Goal: Task Accomplishment & Management: Manage account settings

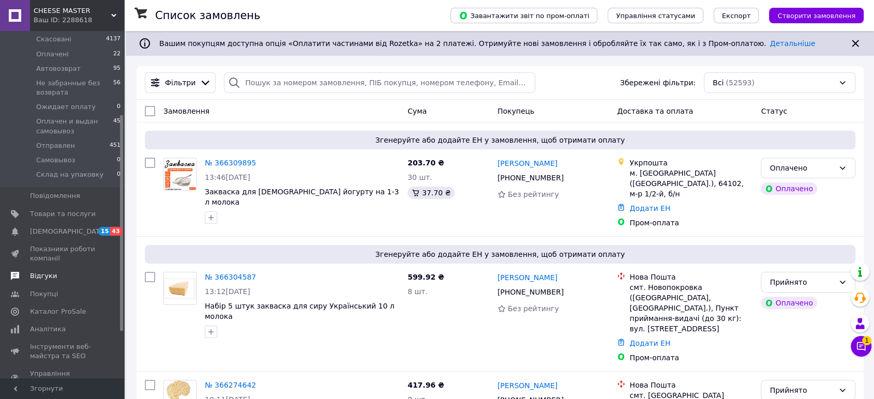
click at [58, 271] on span "Відгуки" at bounding box center [63, 275] width 66 height 9
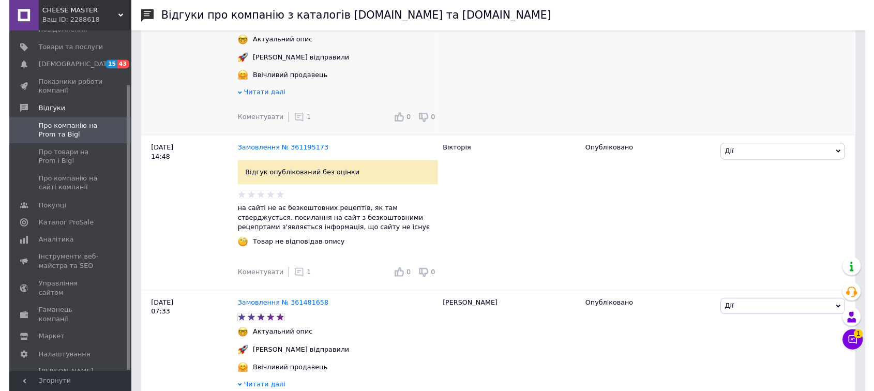
scroll to position [1340, 0]
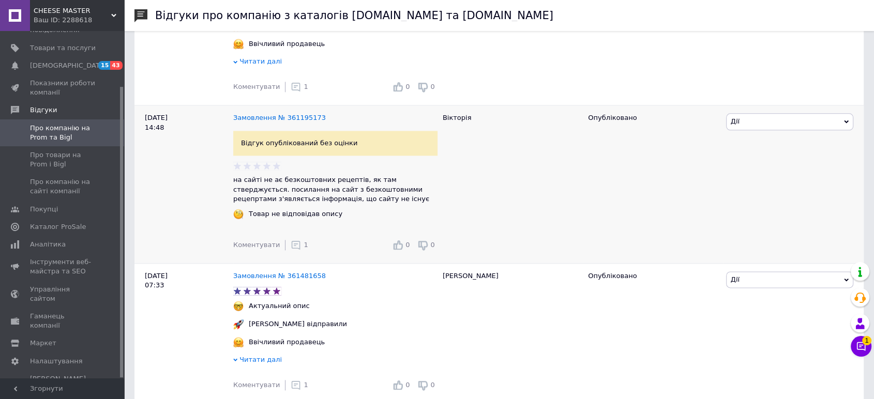
click at [294, 250] on div "1" at bounding box center [299, 245] width 17 height 10
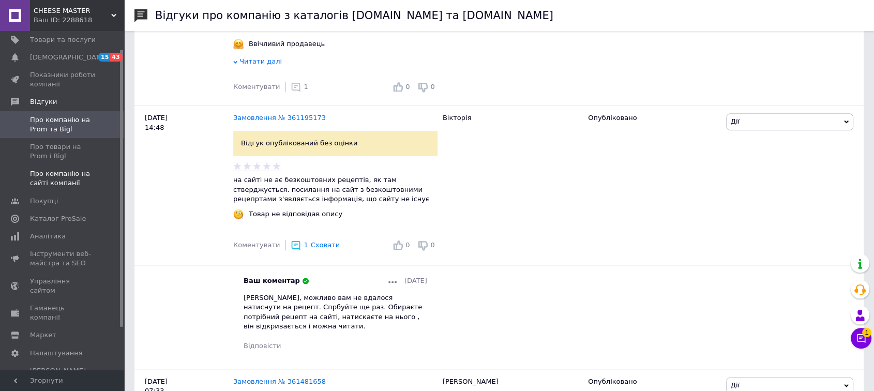
scroll to position [0, 0]
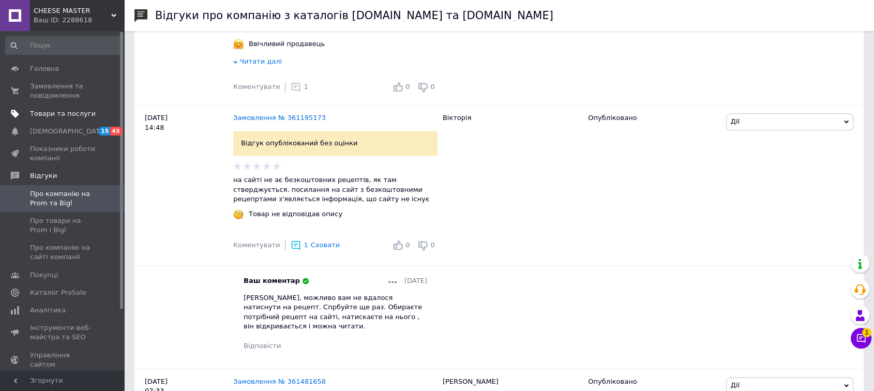
click at [59, 117] on span "Товари та послуги" at bounding box center [63, 113] width 66 height 9
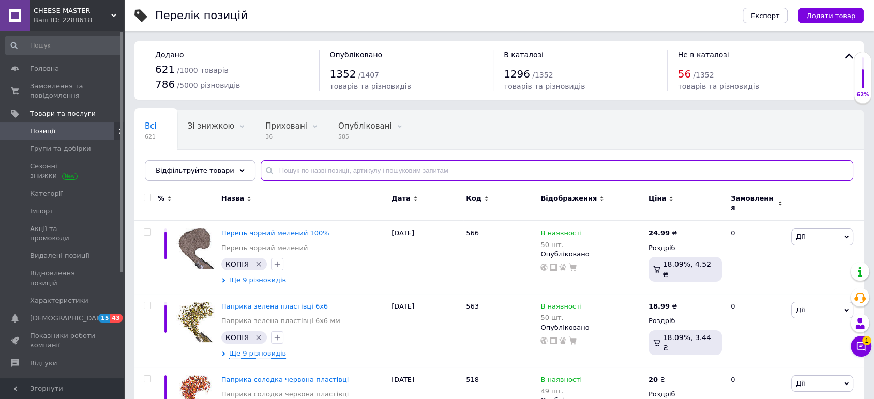
click at [271, 170] on input "text" at bounding box center [557, 170] width 593 height 21
type input "[PERSON_NAME]"
type input "куркума"
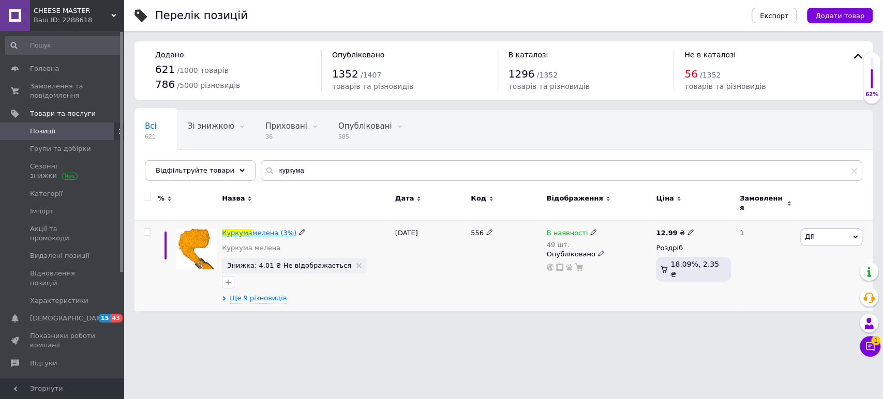
click at [261, 229] on span "мелена (3%)" at bounding box center [274, 233] width 44 height 8
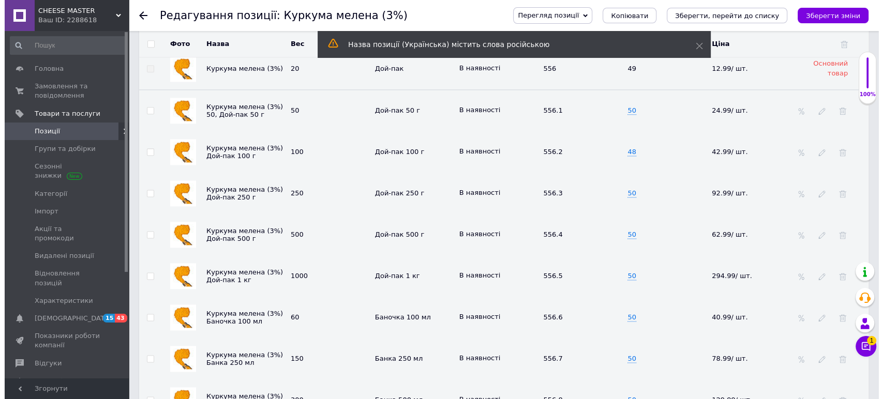
scroll to position [1340, 0]
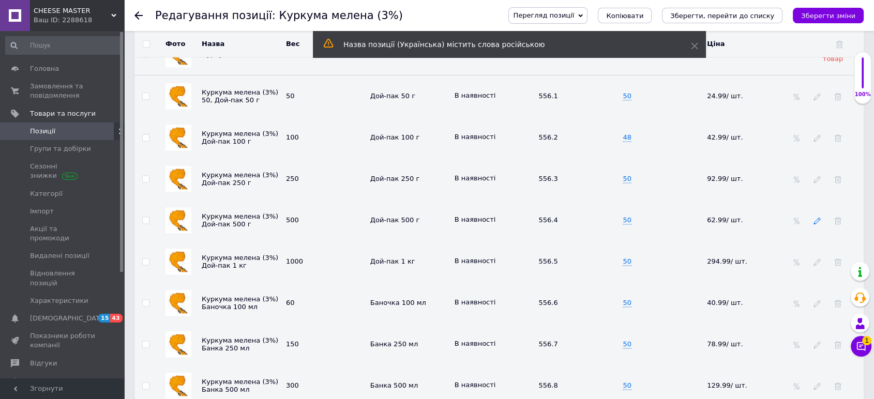
click at [819, 217] on icon at bounding box center [816, 220] width 7 height 7
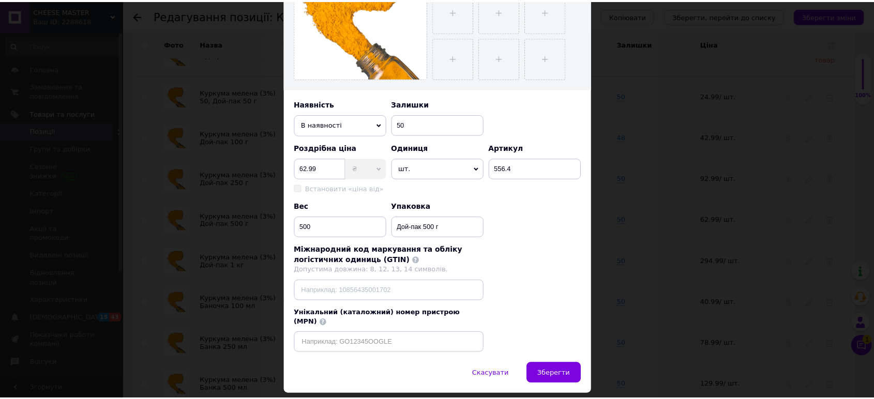
scroll to position [278, 0]
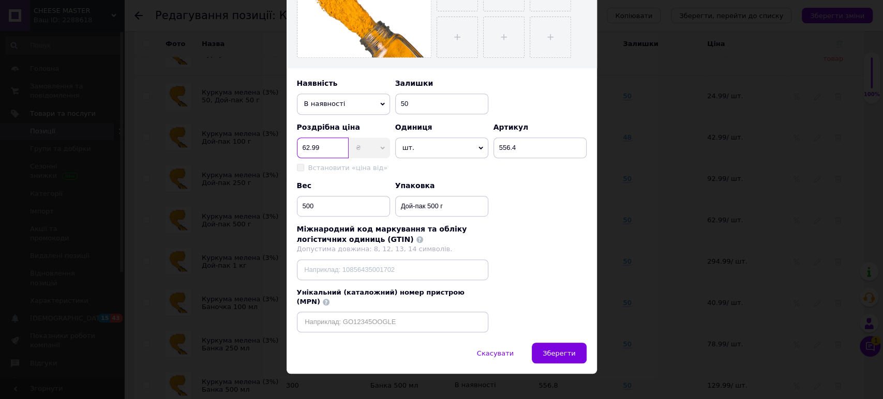
click at [300, 145] on input "62.99" at bounding box center [323, 148] width 52 height 21
type input "162.99"
click at [526, 174] on div "Назва позиції (Українська) Куркума мелена (3%) Дой-пак 500 г Назва позиції (Рос…" at bounding box center [441, 69] width 310 height 548
click at [564, 350] on span "Зберегти" at bounding box center [558, 354] width 33 height 8
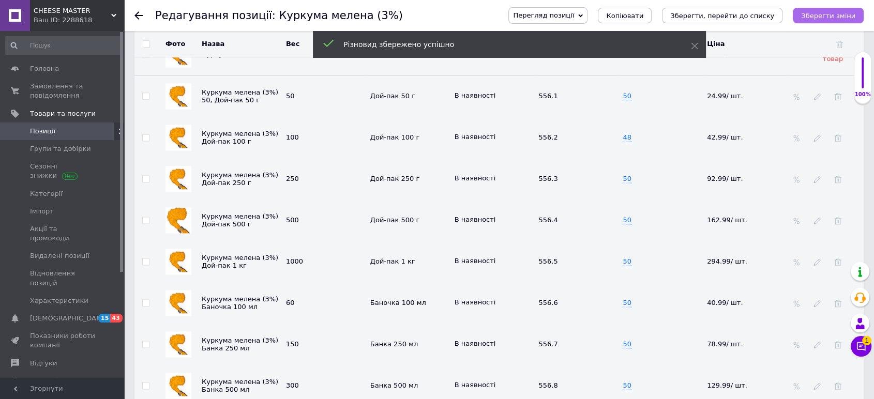
click at [814, 17] on icon "Зберегти зміни" at bounding box center [828, 16] width 54 height 8
click at [723, 14] on icon "Зберегти, перейти до списку" at bounding box center [722, 16] width 104 height 8
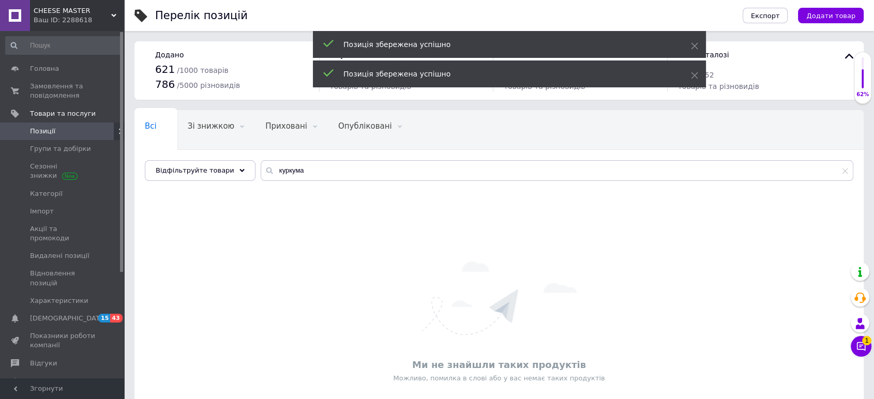
click at [871, 347] on body "СHEESE MASTER Ваш ID: 2288618 Сайт СHEESE MASTER Кабінет покупця Перевірити ста…" at bounding box center [437, 234] width 874 height 469
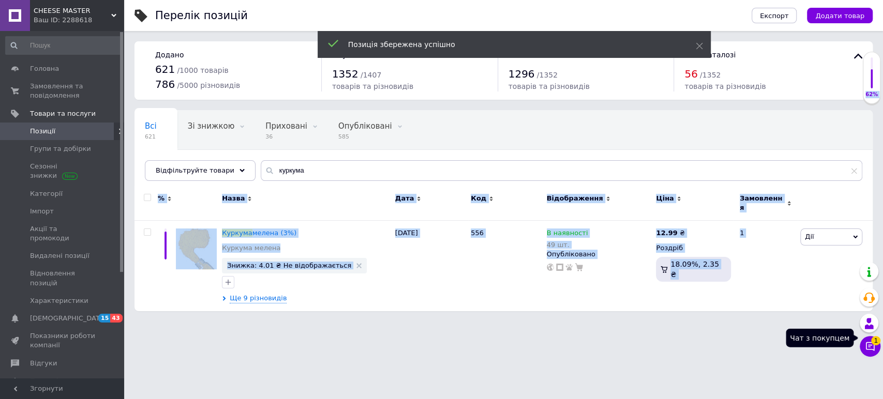
click at [865, 341] on button "Чат з покупцем 1" at bounding box center [869, 346] width 21 height 21
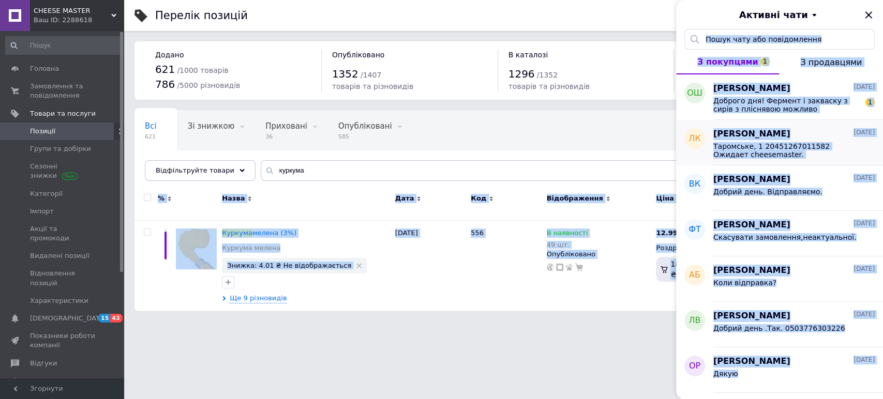
click at [772, 127] on div "[PERSON_NAME] [DATE] Таромське, 1 20451267011582 Ожидает cheesemaster." at bounding box center [798, 142] width 170 height 45
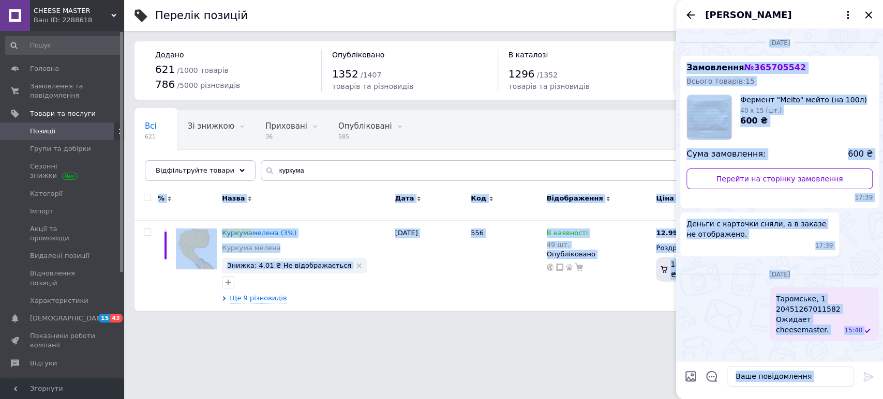
click at [693, 15] on icon "Назад" at bounding box center [690, 15] width 8 height 8
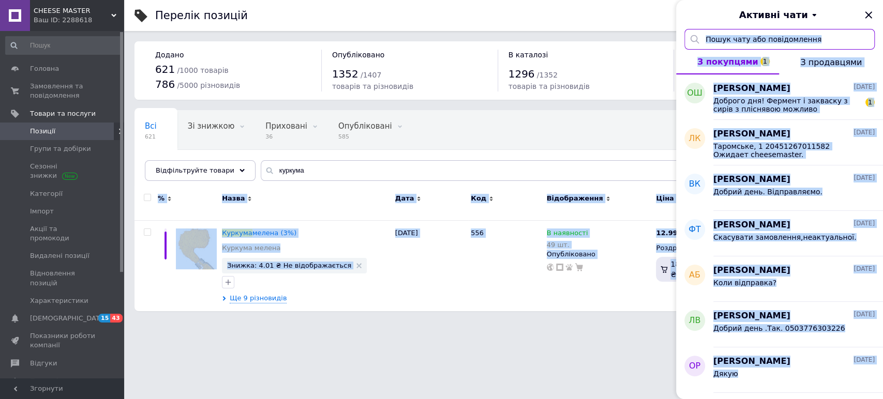
click at [863, 40] on input "text" at bounding box center [779, 39] width 190 height 21
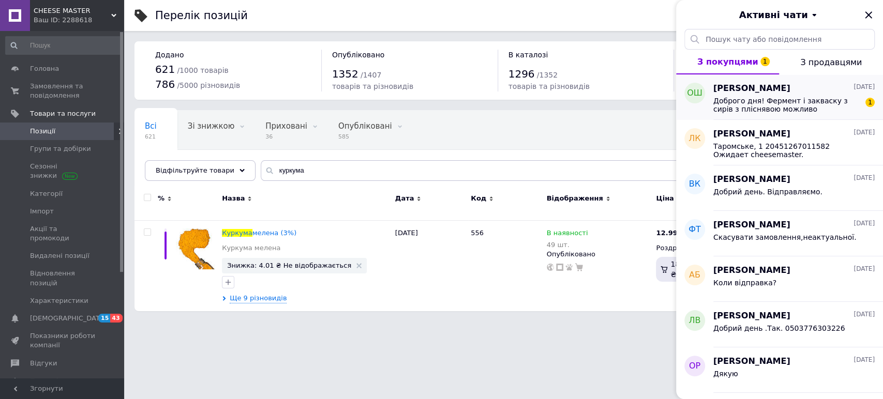
click at [819, 109] on span "Доброго дня! Фермент і закваску з сирів з пліснявою можливо використовувати для…" at bounding box center [786, 105] width 147 height 17
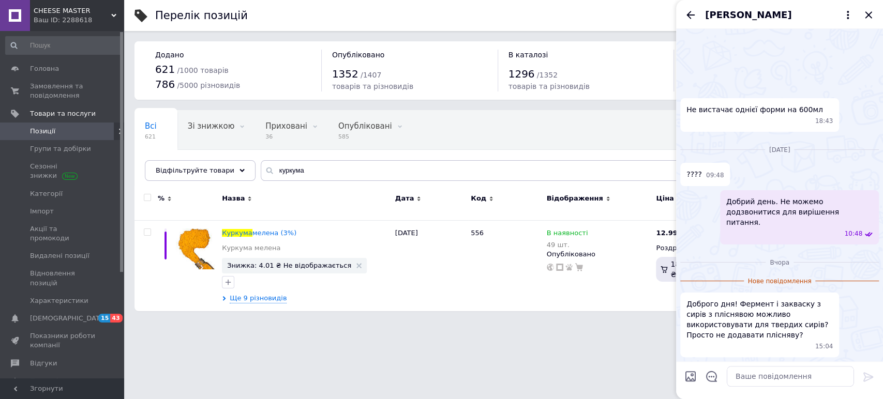
scroll to position [1318, 0]
click at [775, 380] on textarea at bounding box center [789, 376] width 127 height 21
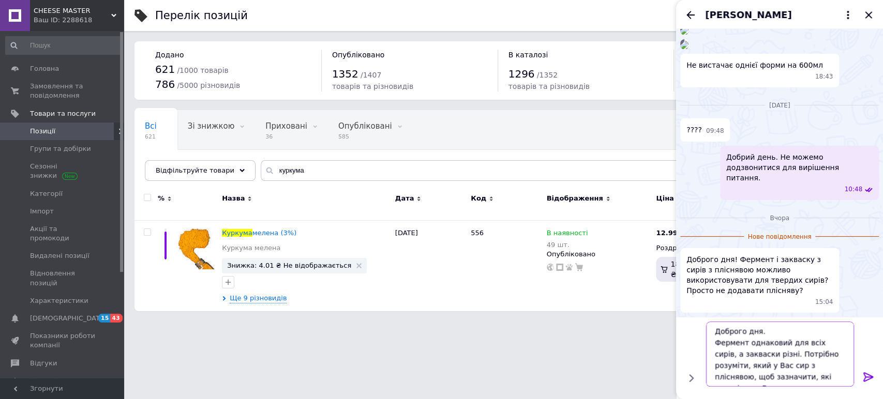
scroll to position [7, 0]
type textarea "Доброго дня. Фермент однаковий для всіх сирів, а закваски різні. Потрібно розум…"
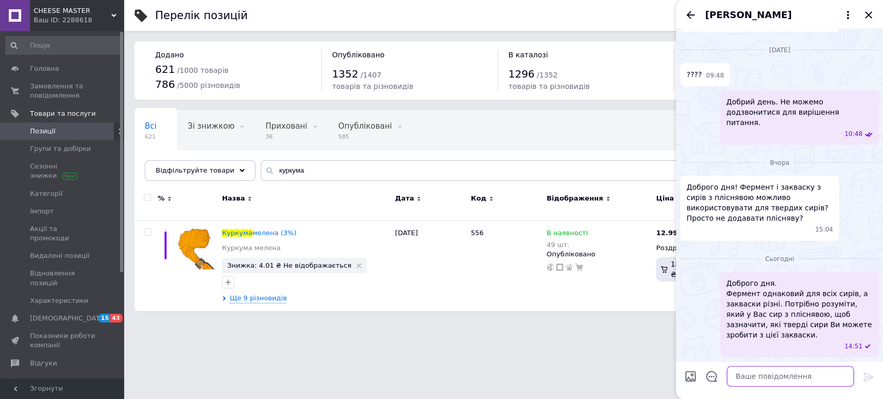
scroll to position [1418, 0]
click at [869, 15] on icon "Закрити" at bounding box center [868, 15] width 12 height 12
